Goal: Task Accomplishment & Management: Use online tool/utility

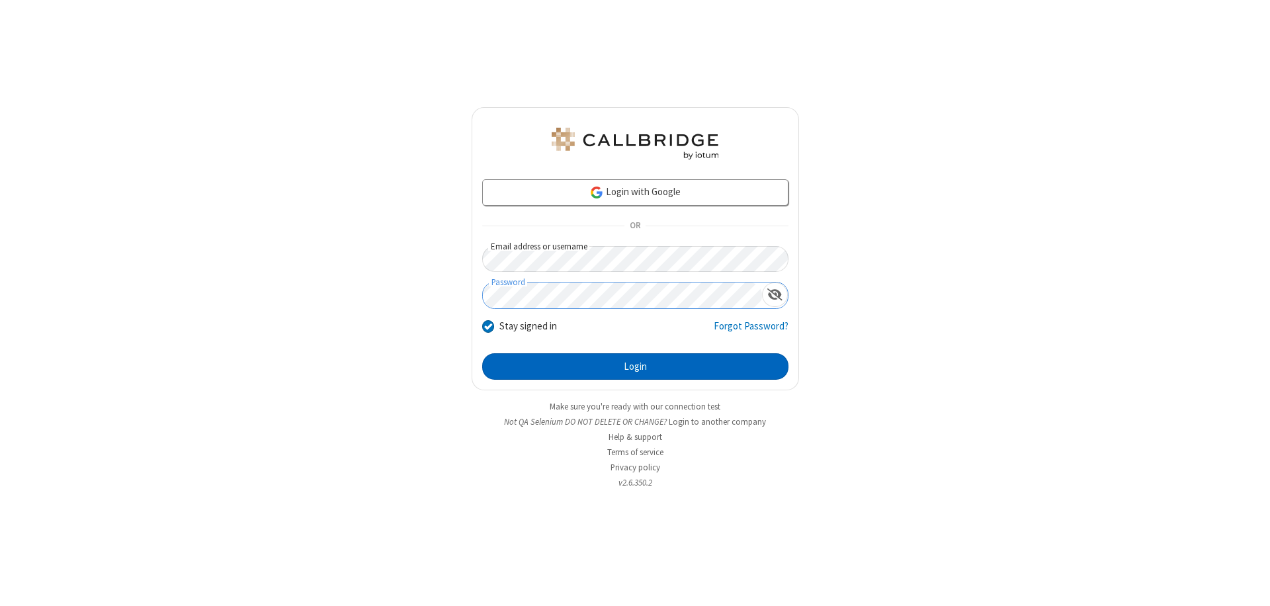
click at [635, 366] on button "Login" at bounding box center [635, 366] width 306 height 26
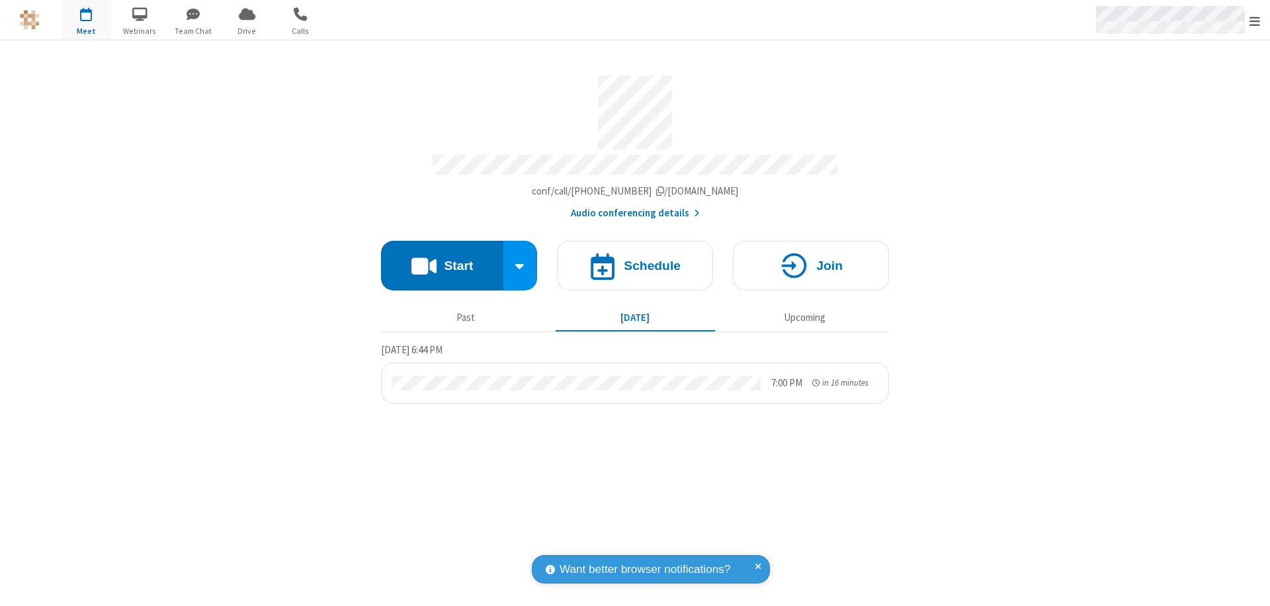
click at [1254, 20] on span "Open menu" at bounding box center [1254, 21] width 11 height 13
click at [247, 30] on span "Drive" at bounding box center [247, 31] width 50 height 12
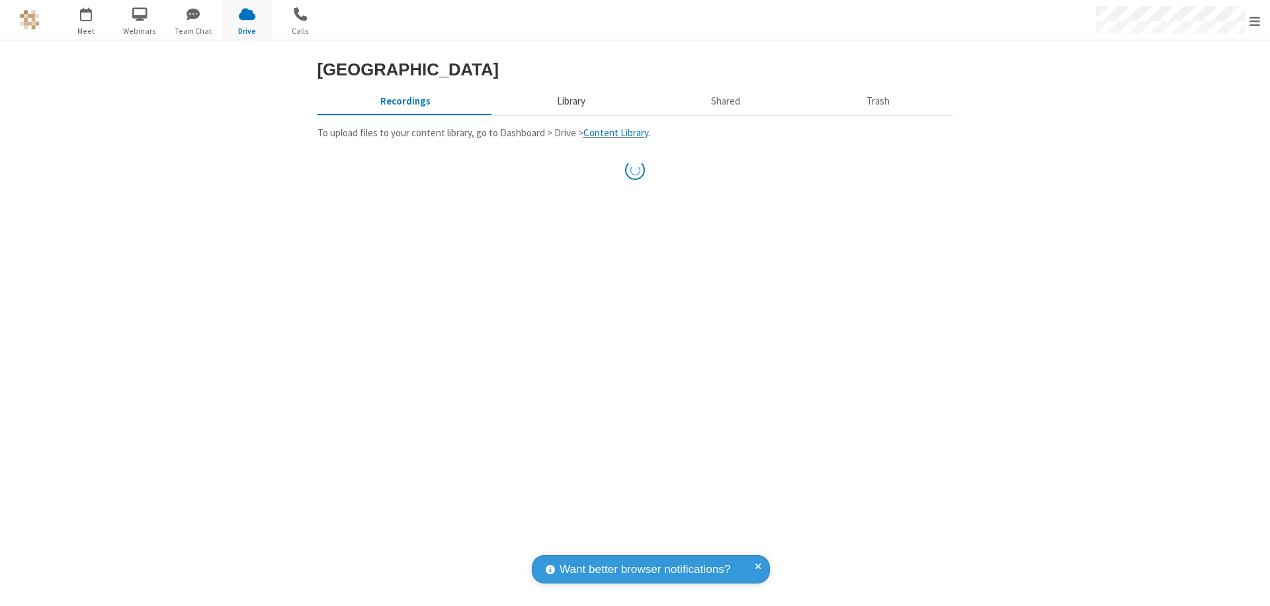
click at [569, 101] on button "Library" at bounding box center [570, 101] width 155 height 25
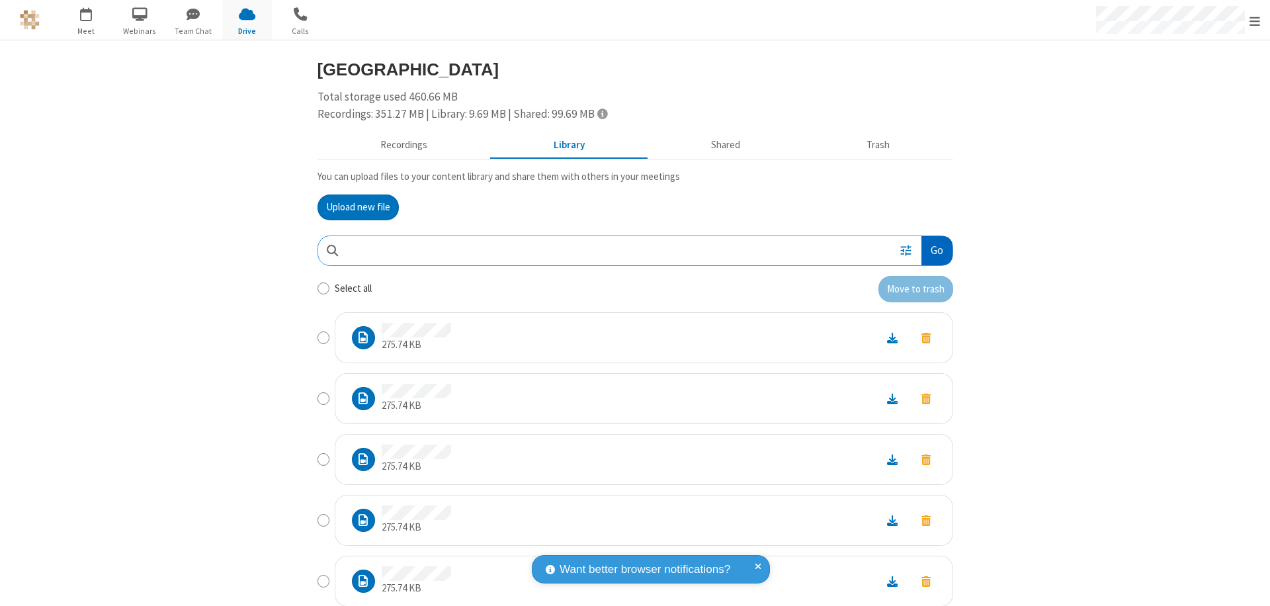
click at [931, 250] on button "Go" at bounding box center [936, 251] width 30 height 30
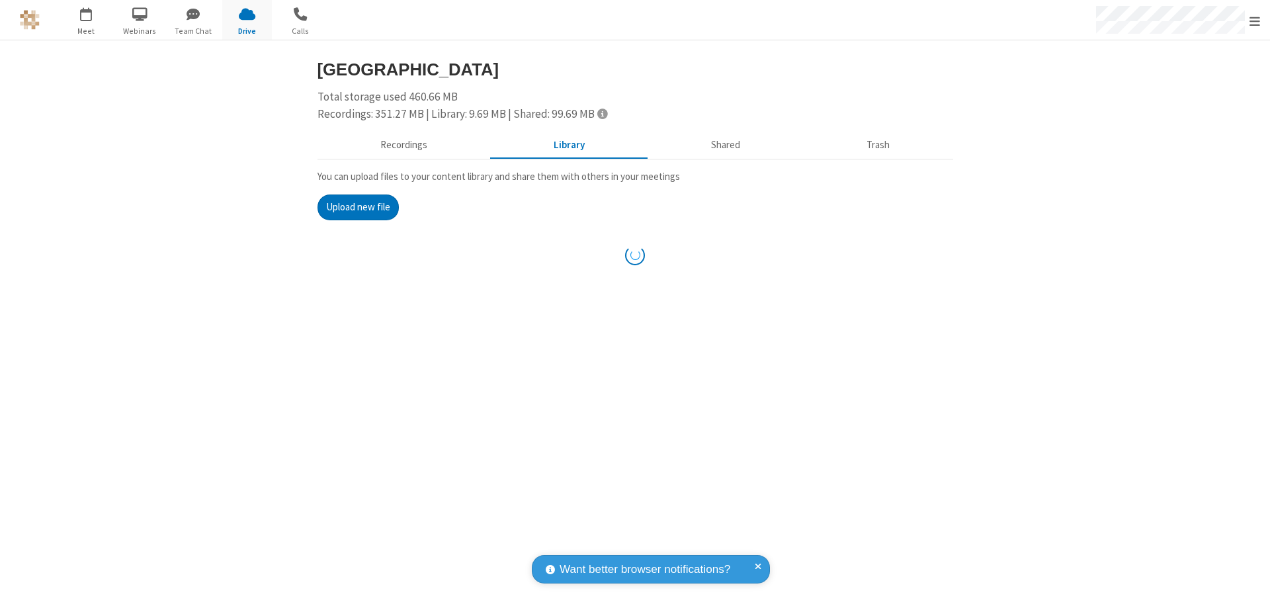
click at [358, 207] on button "Upload new file" at bounding box center [357, 207] width 81 height 26
